Goal: Information Seeking & Learning: Learn about a topic

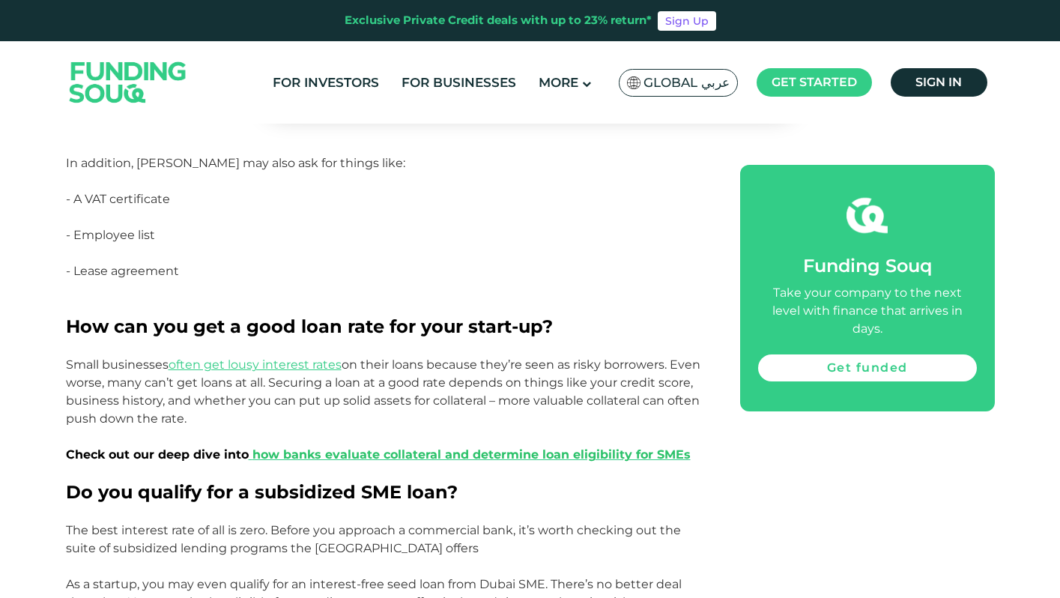
scroll to position [1398, 0]
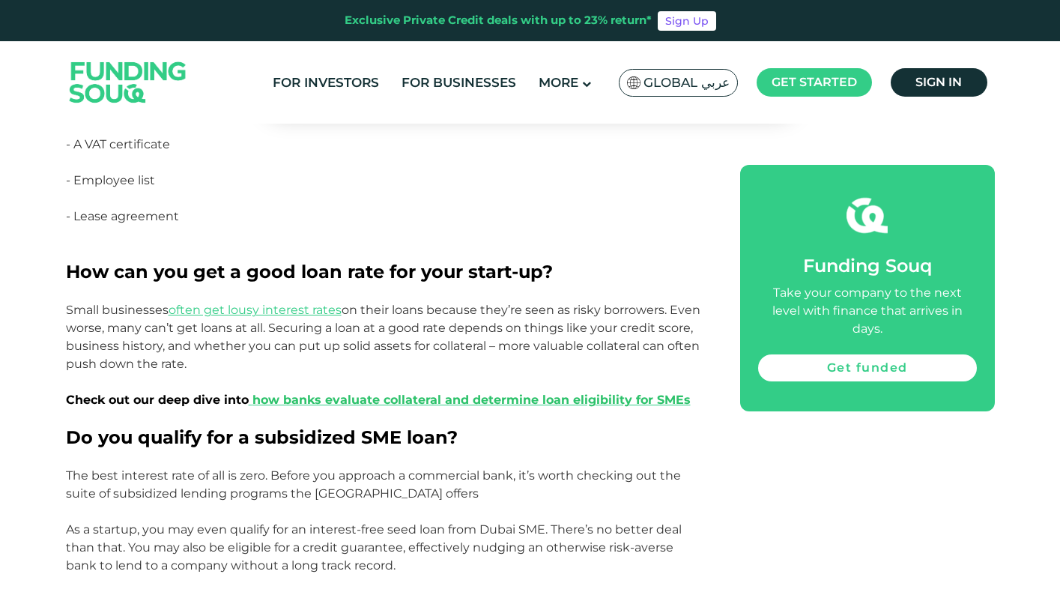
drag, startPoint x: 440, startPoint y: 312, endPoint x: 483, endPoint y: 312, distance: 42.7
click at [455, 312] on p "Small businesses often get lousy interest rates on their loans because they’re …" at bounding box center [386, 337] width 640 height 72
drag, startPoint x: 506, startPoint y: 313, endPoint x: 541, endPoint y: 312, distance: 34.5
click at [523, 313] on p "Small businesses often get lousy interest rates on their loans because they’re …" at bounding box center [386, 337] width 640 height 72
drag, startPoint x: 562, startPoint y: 311, endPoint x: 584, endPoint y: 309, distance: 21.8
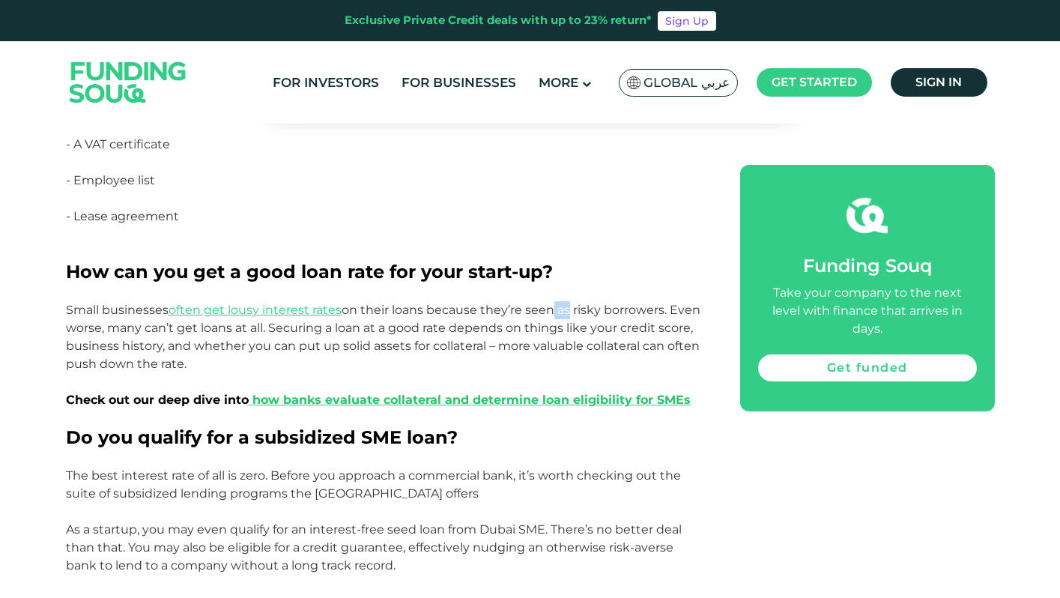
click at [571, 310] on p "Small businesses often get lousy interest rates on their loans because they’re …" at bounding box center [386, 337] width 640 height 72
drag, startPoint x: 584, startPoint y: 309, endPoint x: 603, endPoint y: 308, distance: 18.7
click at [589, 308] on p "Small businesses often get lousy interest rates on their loans because they’re …" at bounding box center [386, 337] width 640 height 72
click at [622, 308] on p "Small businesses often get lousy interest rates on their loans because they’re …" at bounding box center [386, 337] width 640 height 72
drag, startPoint x: 652, startPoint y: 308, endPoint x: 663, endPoint y: 308, distance: 11.2
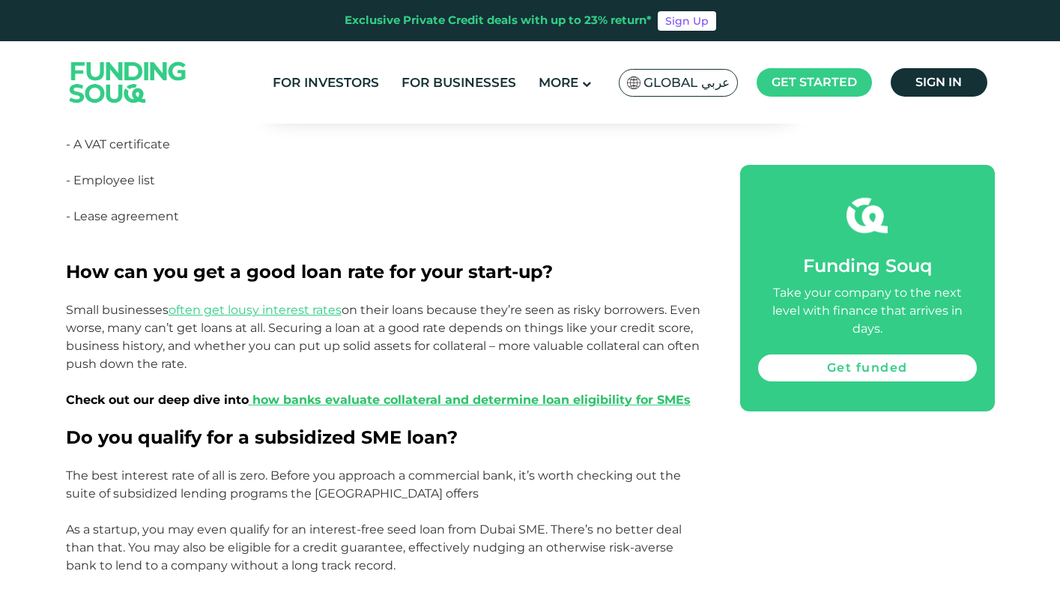
click at [660, 308] on p "Small businesses often get lousy interest rates on their loans because they’re …" at bounding box center [386, 337] width 640 height 72
click at [687, 310] on p "Small businesses often get lousy interest rates on their loans because they’re …" at bounding box center [386, 337] width 640 height 72
drag, startPoint x: 77, startPoint y: 326, endPoint x: 124, endPoint y: 326, distance: 47.2
click at [119, 326] on p "Small businesses often get lousy interest rates on their loans because they’re …" at bounding box center [386, 337] width 640 height 72
drag, startPoint x: 169, startPoint y: 326, endPoint x: 192, endPoint y: 326, distance: 22.5
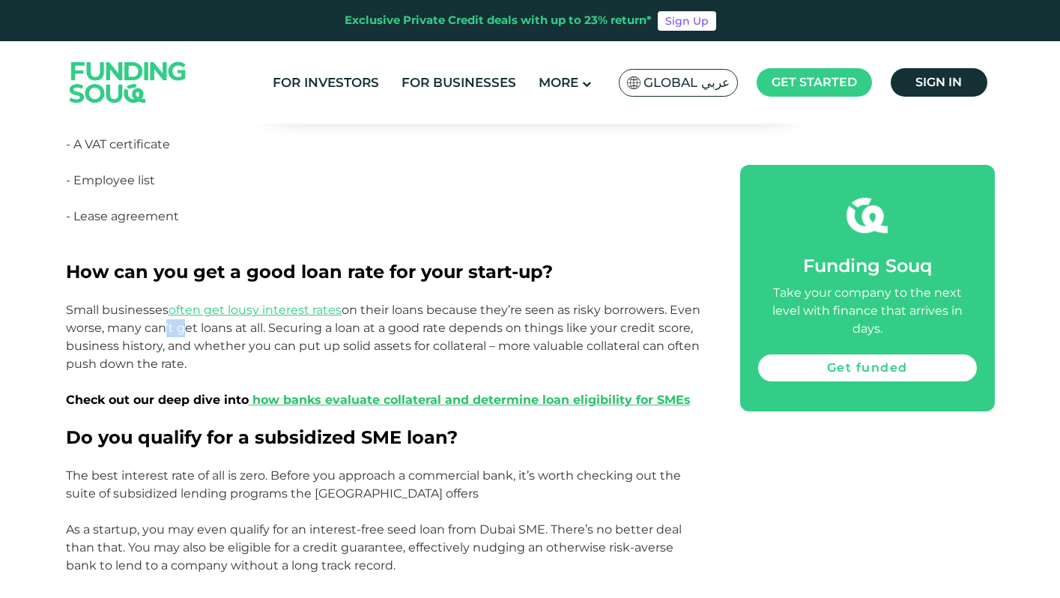
click at [189, 326] on p "Small businesses often get lousy interest rates on their loans because they’re …" at bounding box center [386, 337] width 640 height 72
drag, startPoint x: 239, startPoint y: 329, endPoint x: 267, endPoint y: 331, distance: 28.5
click at [264, 331] on p "Small businesses often get lousy interest rates on their loans because they’re …" at bounding box center [386, 337] width 640 height 72
drag, startPoint x: 286, startPoint y: 332, endPoint x: 331, endPoint y: 334, distance: 45.0
click at [331, 334] on p "Small businesses often get lousy interest rates on their loans because they’re …" at bounding box center [386, 337] width 640 height 72
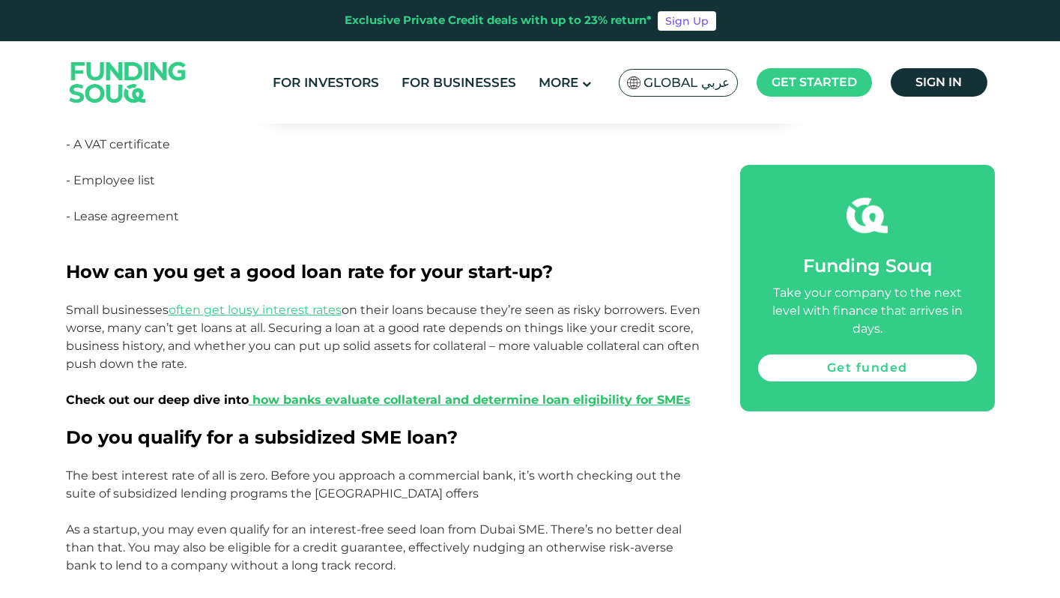
click at [391, 358] on p "Small businesses often get lousy interest rates on their loans because they’re …" at bounding box center [386, 337] width 640 height 72
drag, startPoint x: 518, startPoint y: 349, endPoint x: 565, endPoint y: 349, distance: 46.4
click at [559, 349] on p "Small businesses often get lousy interest rates on their loans because they’re …" at bounding box center [386, 337] width 640 height 72
click at [637, 349] on p "Small businesses often get lousy interest rates on their loans because they’re …" at bounding box center [386, 337] width 640 height 72
drag, startPoint x: 699, startPoint y: 349, endPoint x: 680, endPoint y: 353, distance: 20.0
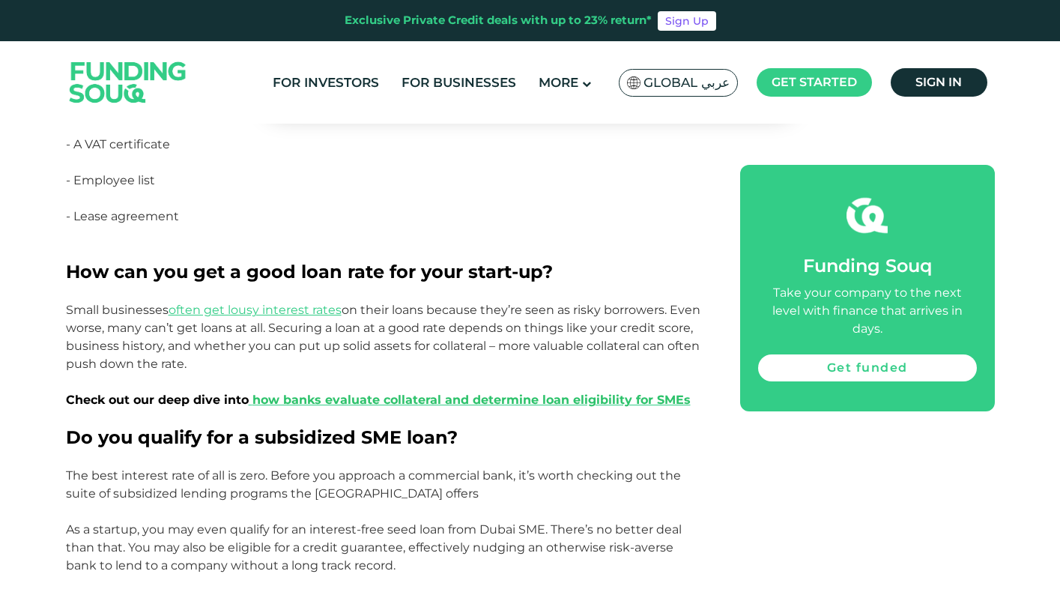
click at [700, 349] on p "Small businesses often get lousy interest rates on their loans because they’re …" at bounding box center [386, 337] width 640 height 72
drag, startPoint x: 73, startPoint y: 366, endPoint x: 148, endPoint y: 365, distance: 74.9
click at [127, 365] on p "Small businesses often get lousy interest rates on their loans because they’re …" at bounding box center [386, 337] width 640 height 72
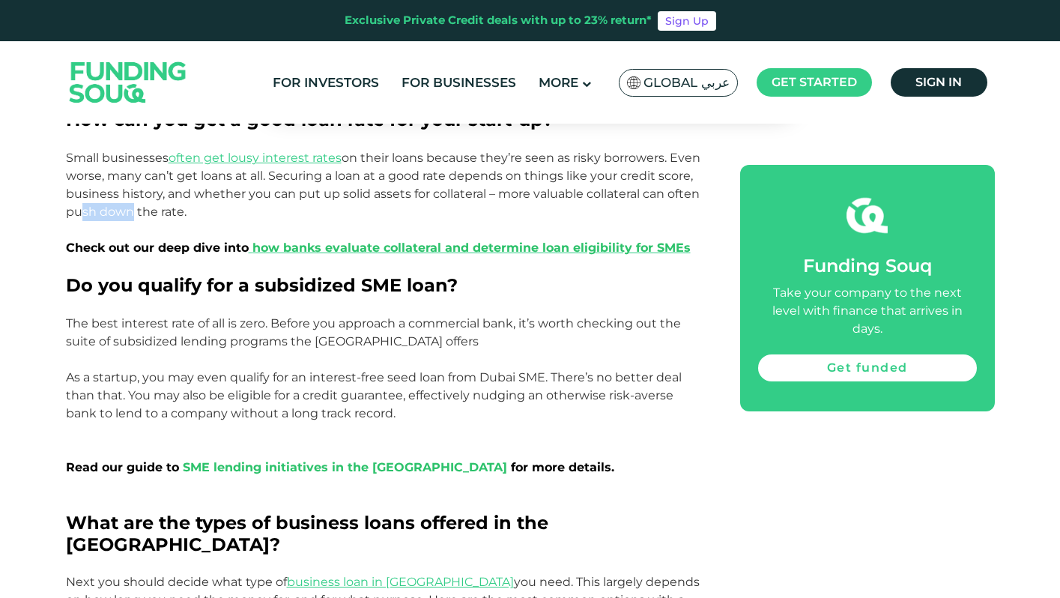
scroll to position [1597, 0]
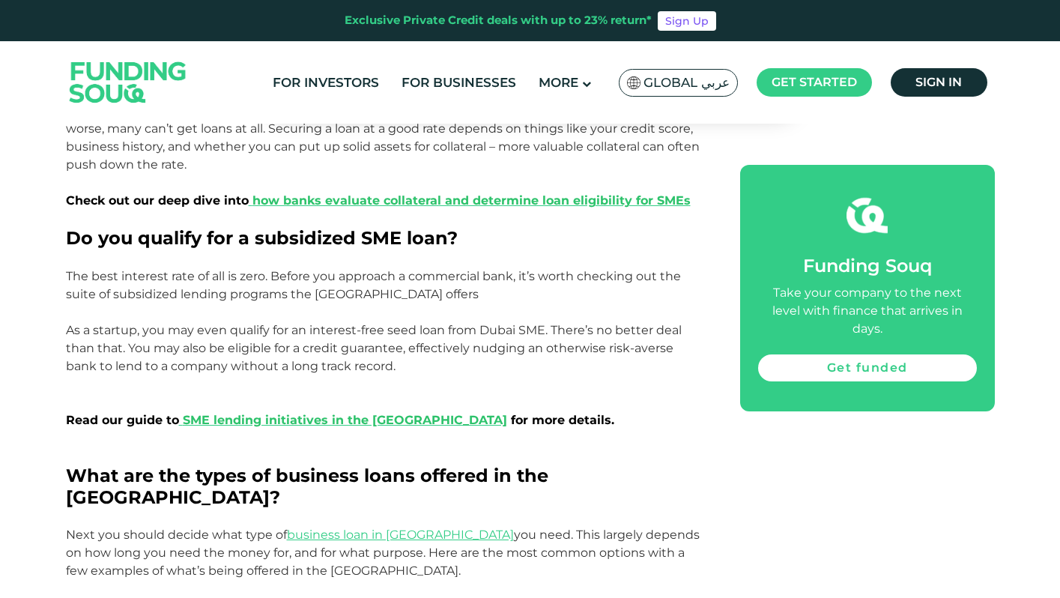
click at [159, 294] on p "The best interest rate of all is zero. Before you approach a commercial bank, i…" at bounding box center [386, 357] width 640 height 180
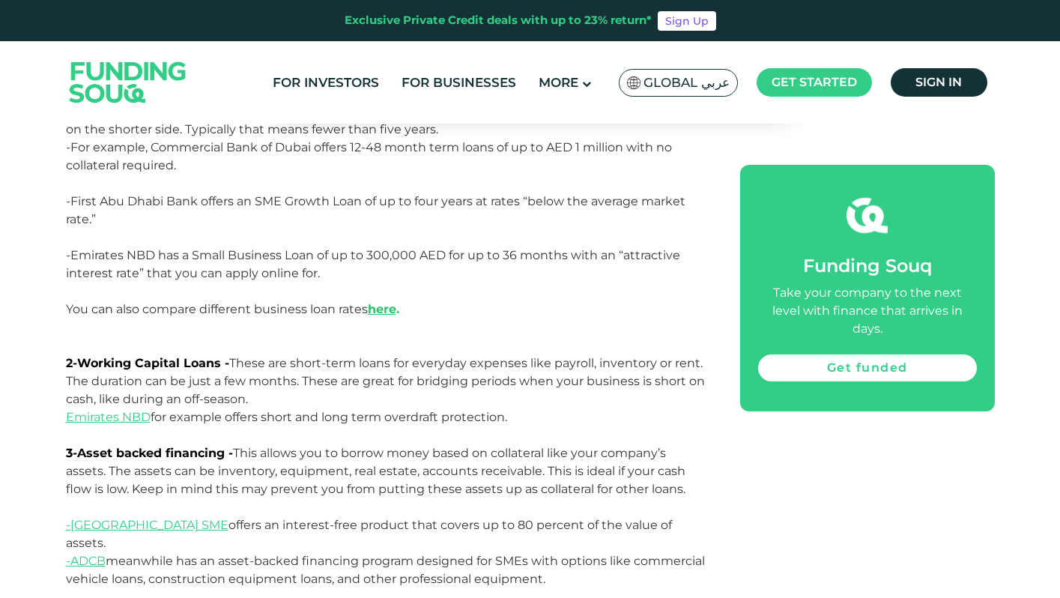
scroll to position [2196, 0]
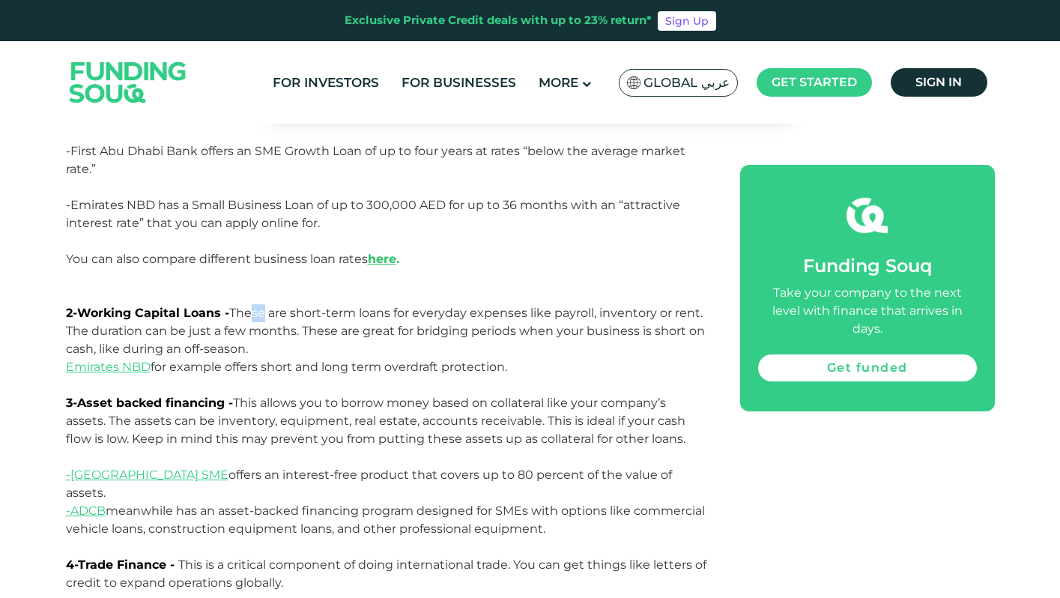
drag, startPoint x: 245, startPoint y: 290, endPoint x: 260, endPoint y: 290, distance: 15.0
click at [258, 304] on p "2-Working Capital Loans - These are short-term loans for everyday expenses like…" at bounding box center [386, 331] width 640 height 54
click at [326, 304] on p "2-Working Capital Loans - These are short-term loans for everyday expenses like…" at bounding box center [386, 331] width 640 height 54
drag, startPoint x: 390, startPoint y: 293, endPoint x: 435, endPoint y: 293, distance: 44.9
click at [410, 304] on p "2-Working Capital Loans - These are short-term loans for everyday expenses like…" at bounding box center [386, 331] width 640 height 54
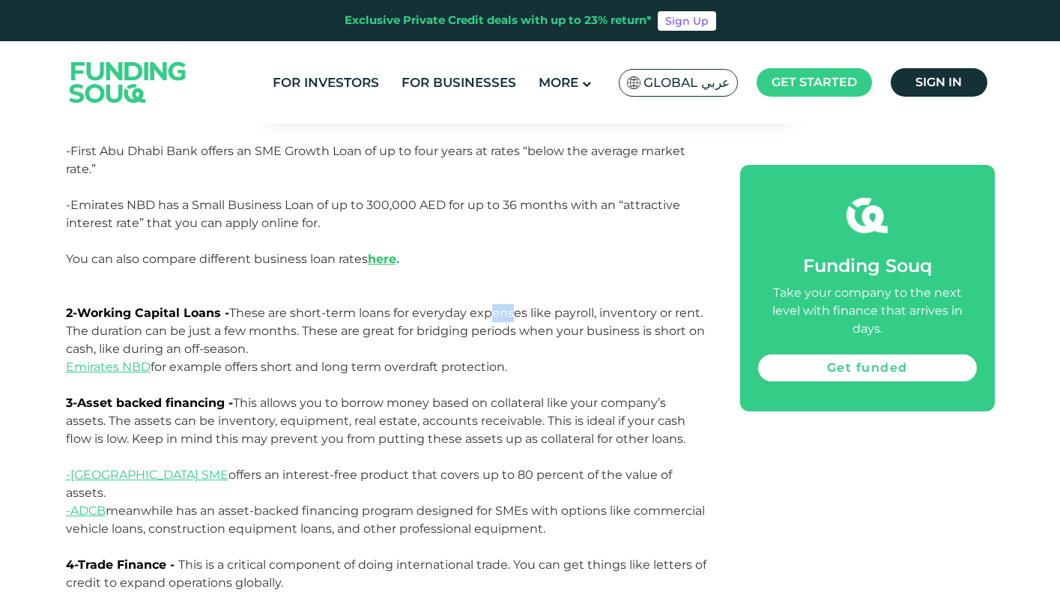
click at [552, 304] on p "2-Working Capital Loans - These are short-term loans for everyday expenses like…" at bounding box center [386, 331] width 640 height 54
drag, startPoint x: 639, startPoint y: 294, endPoint x: 333, endPoint y: 313, distance: 306.1
click at [639, 304] on p "2-Working Capital Loans - These are short-term loans for everyday expenses like…" at bounding box center [386, 331] width 640 height 54
drag, startPoint x: 115, startPoint y: 321, endPoint x: 139, endPoint y: 321, distance: 23.2
click at [133, 321] on p "2-Working Capital Loans - These are short-term loans for everyday expenses like…" at bounding box center [386, 331] width 640 height 54
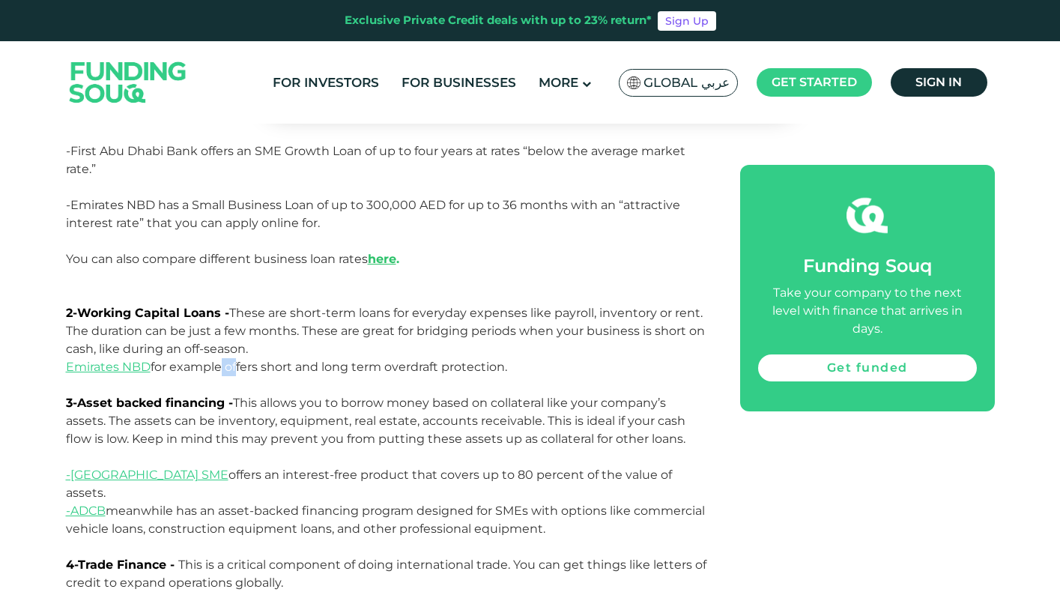
drag, startPoint x: 220, startPoint y: 341, endPoint x: 268, endPoint y: 347, distance: 48.3
click at [253, 358] on p "Emirates NBD for example offers short and long term overdraft protection." at bounding box center [386, 376] width 640 height 36
drag, startPoint x: 308, startPoint y: 350, endPoint x: 387, endPoint y: 348, distance: 79.4
click at [365, 358] on p "Emirates NBD for example offers short and long term overdraft protection." at bounding box center [386, 376] width 640 height 36
click at [486, 358] on p "Emirates NBD for example offers short and long term overdraft protection." at bounding box center [386, 376] width 640 height 36
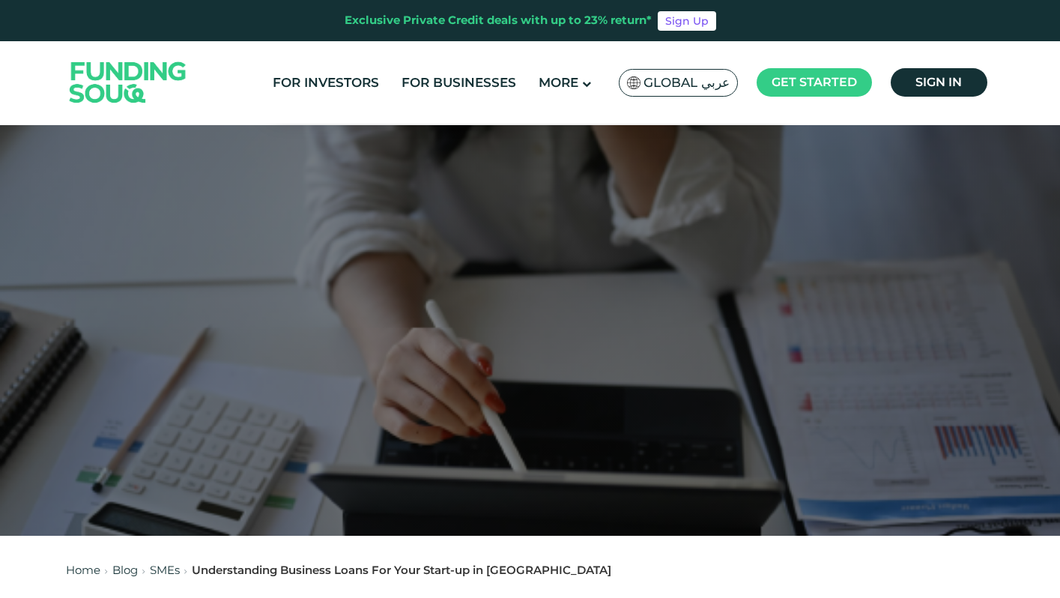
scroll to position [0, 0]
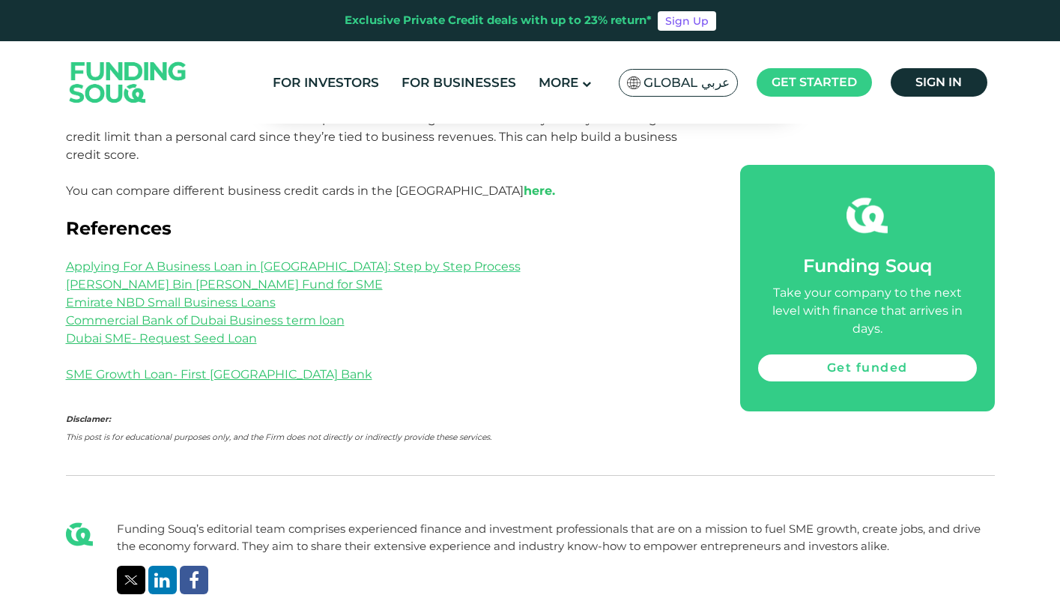
scroll to position [2795, 0]
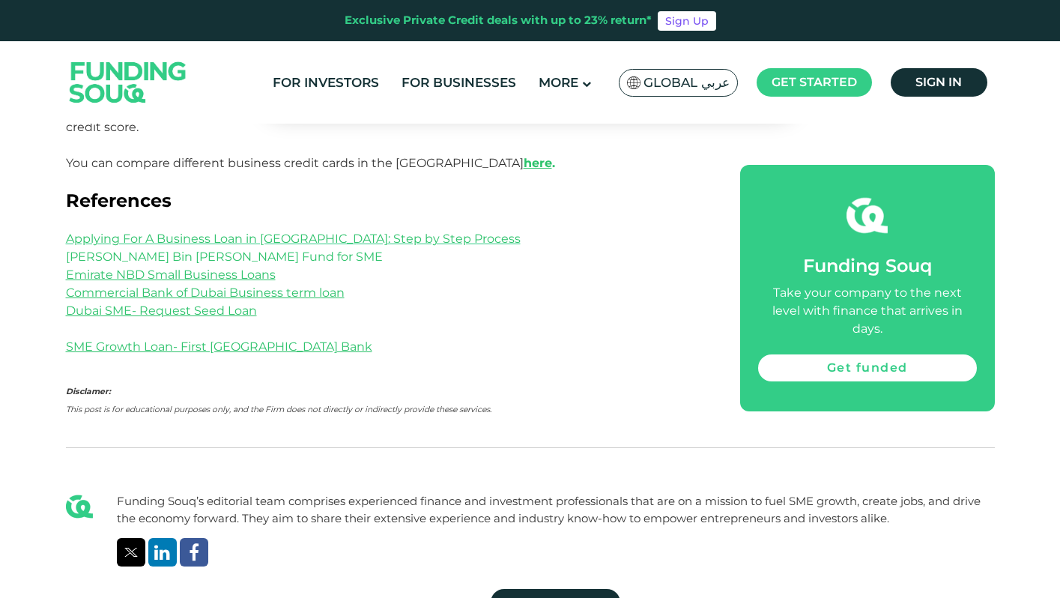
click at [207, 249] on link "[PERSON_NAME] Bin [PERSON_NAME] Fund for SME" at bounding box center [224, 256] width 317 height 14
click at [153, 303] on link "Dubai SME- Request Seed Loan" at bounding box center [161, 310] width 191 height 14
click at [147, 267] on link "Emirate NBD Small Business Loans" at bounding box center [171, 274] width 210 height 14
click at [123, 285] on link "Commercial Bank of Dubai Business term loan" at bounding box center [205, 292] width 279 height 14
